Goal: Transaction & Acquisition: Purchase product/service

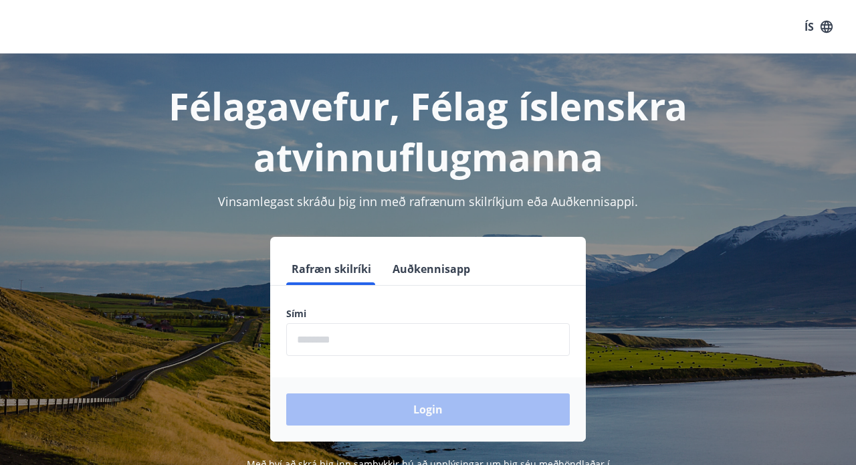
click at [315, 338] on input "phone" at bounding box center [428, 339] width 284 height 33
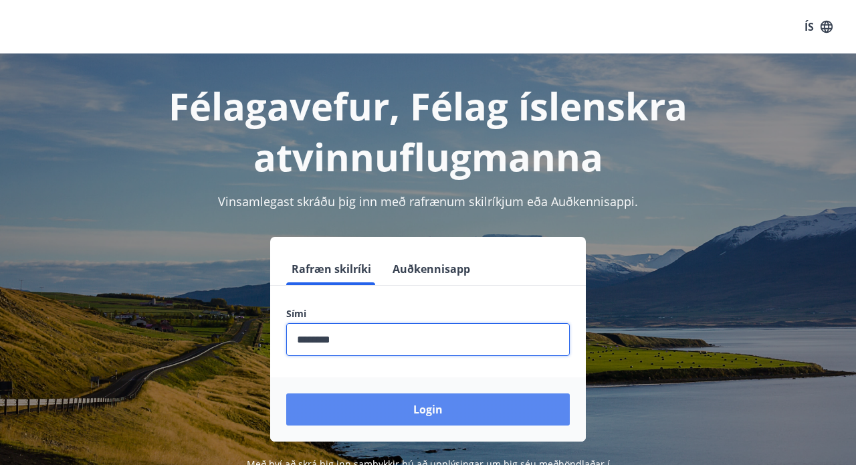
type input "********"
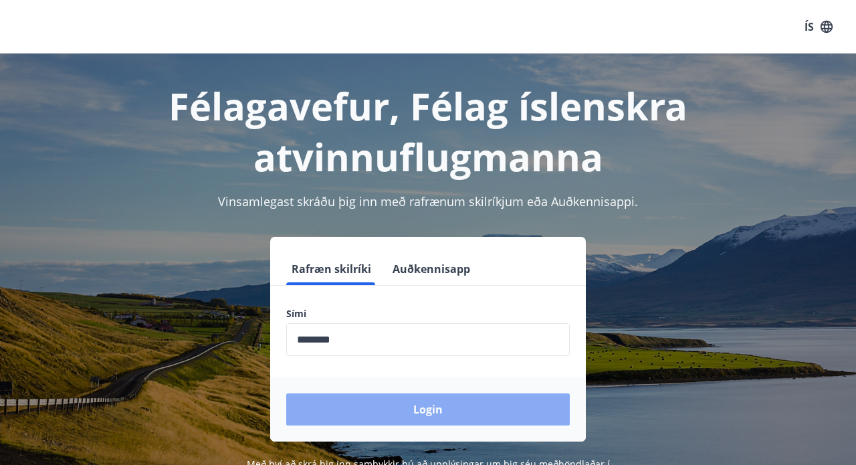
click at [417, 409] on button "Login" at bounding box center [428, 409] width 284 height 32
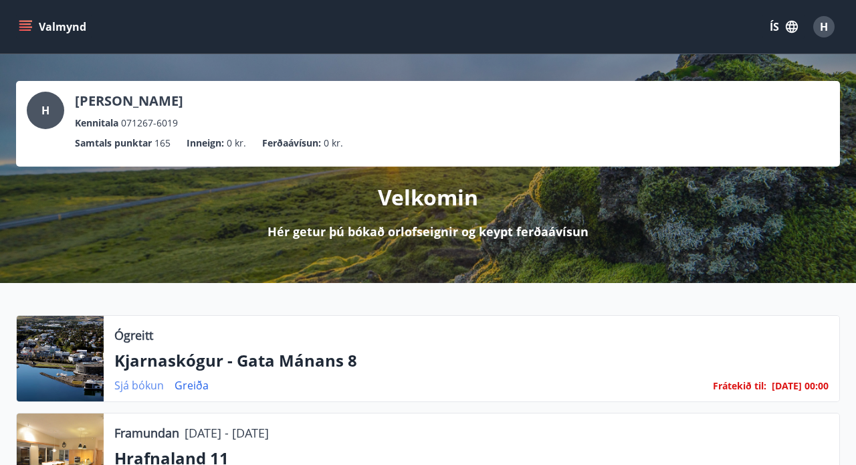
click at [131, 386] on link "Sjá bókun" at bounding box center [138, 385] width 49 height 15
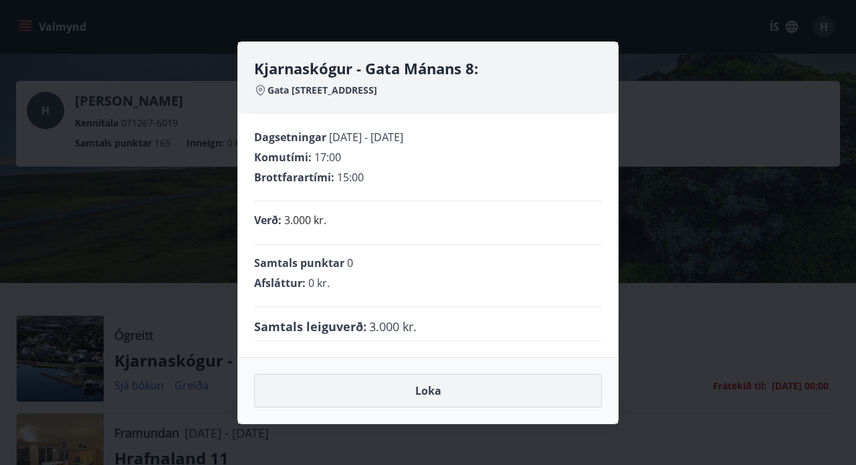
click at [424, 388] on button "Loka" at bounding box center [428, 390] width 348 height 33
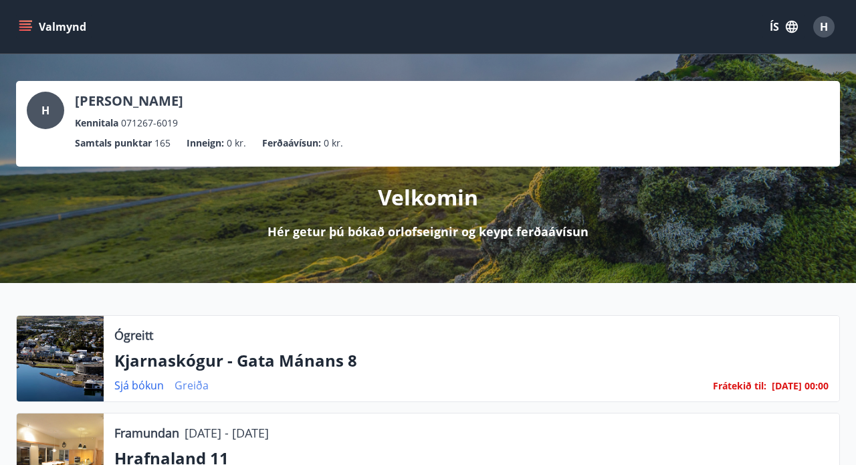
click at [193, 384] on link "Greiða" at bounding box center [192, 385] width 34 height 15
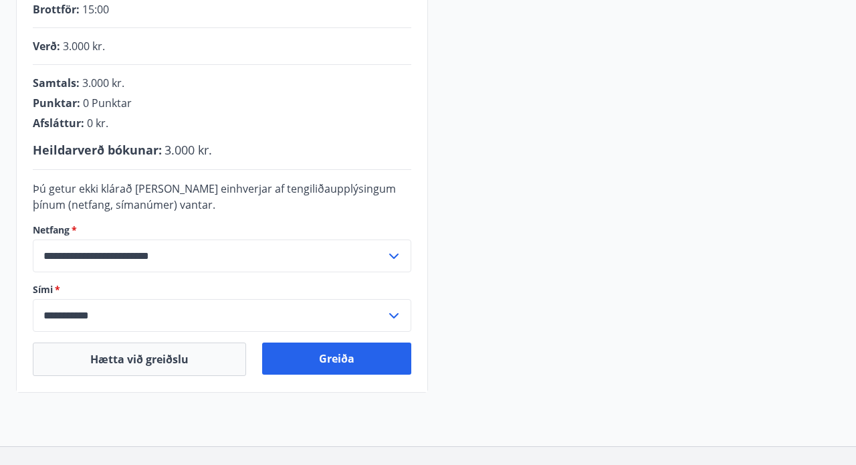
scroll to position [310, 0]
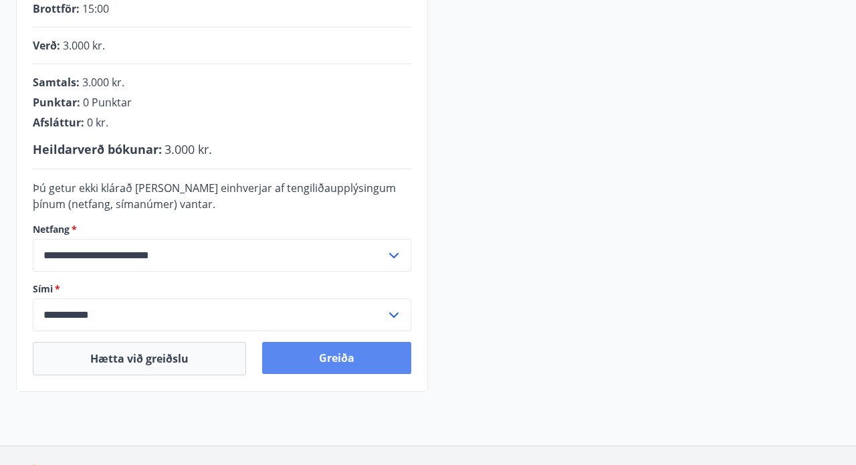
click at [350, 355] on button "Greiða" at bounding box center [336, 358] width 149 height 32
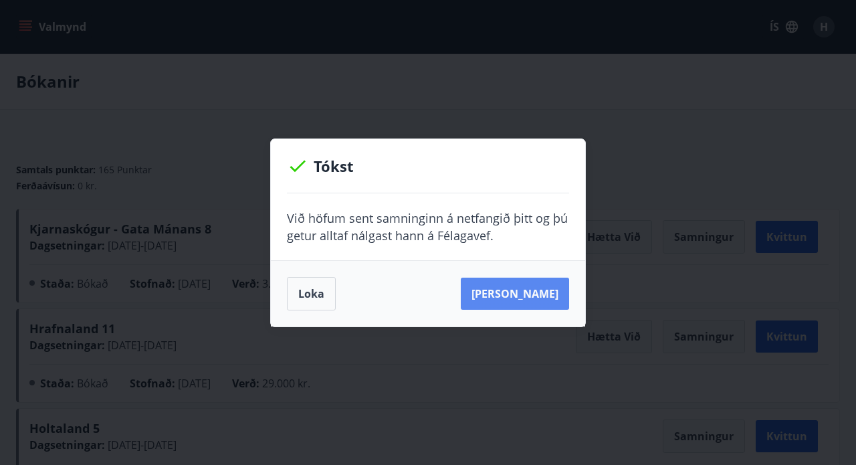
click at [516, 290] on button "[PERSON_NAME]" at bounding box center [515, 294] width 108 height 32
click at [311, 294] on button "Loka" at bounding box center [311, 293] width 49 height 33
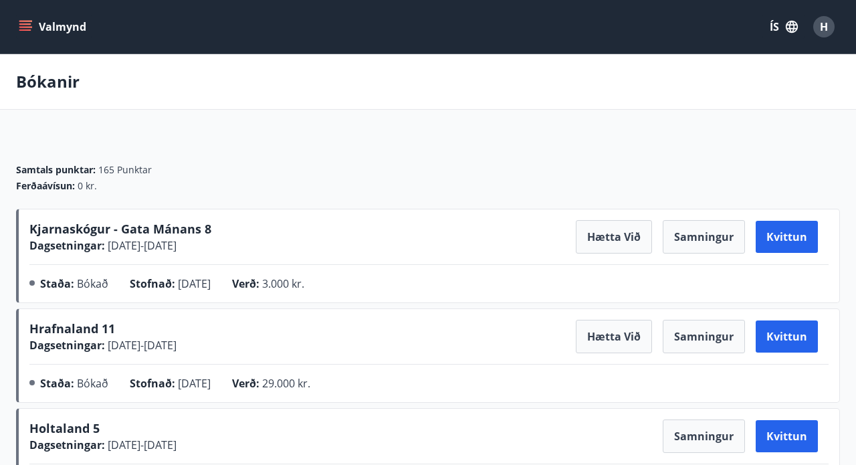
click at [826, 25] on span "H" at bounding box center [824, 26] width 8 height 15
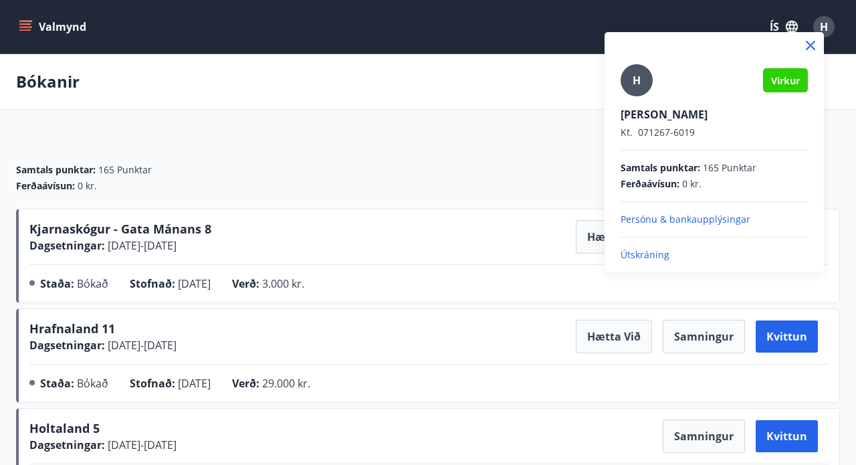
click at [645, 253] on p "Útskráning" at bounding box center [714, 254] width 187 height 13
